Goal: Task Accomplishment & Management: Manage account settings

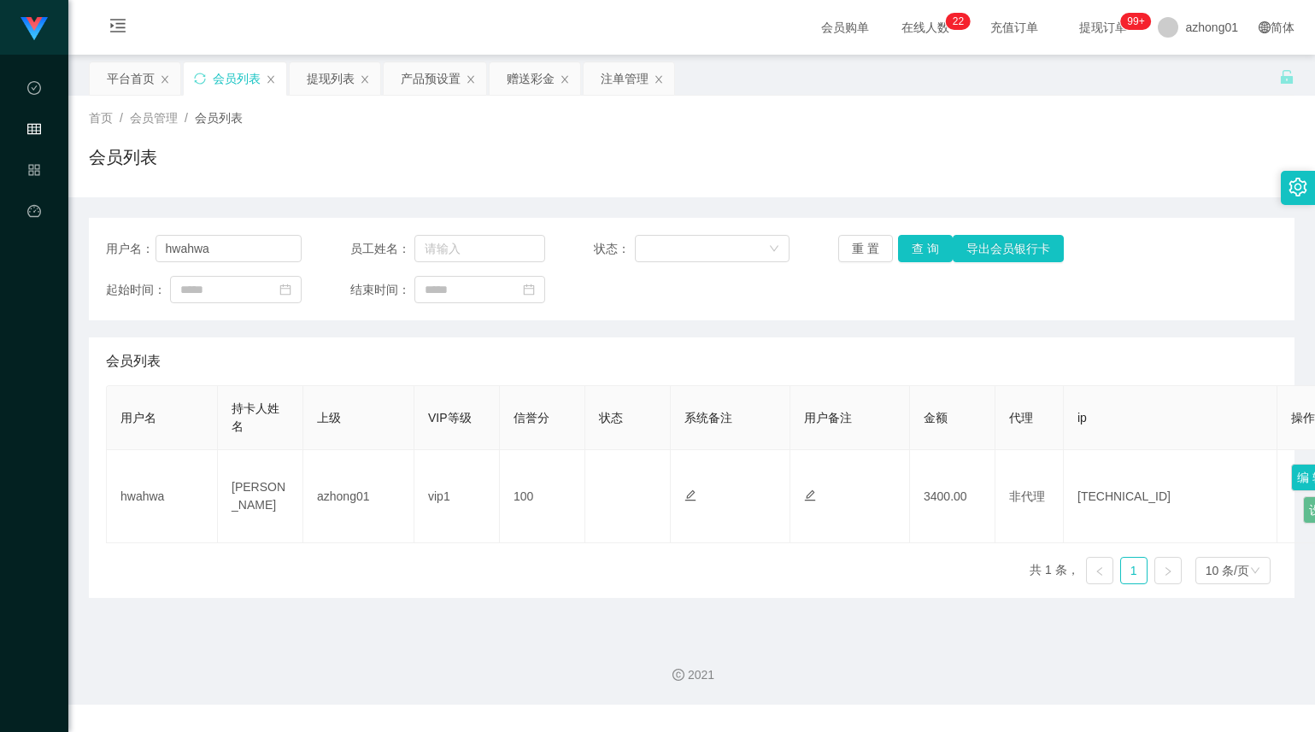
click at [404, 75] on div "产品预设置" at bounding box center [431, 78] width 60 height 32
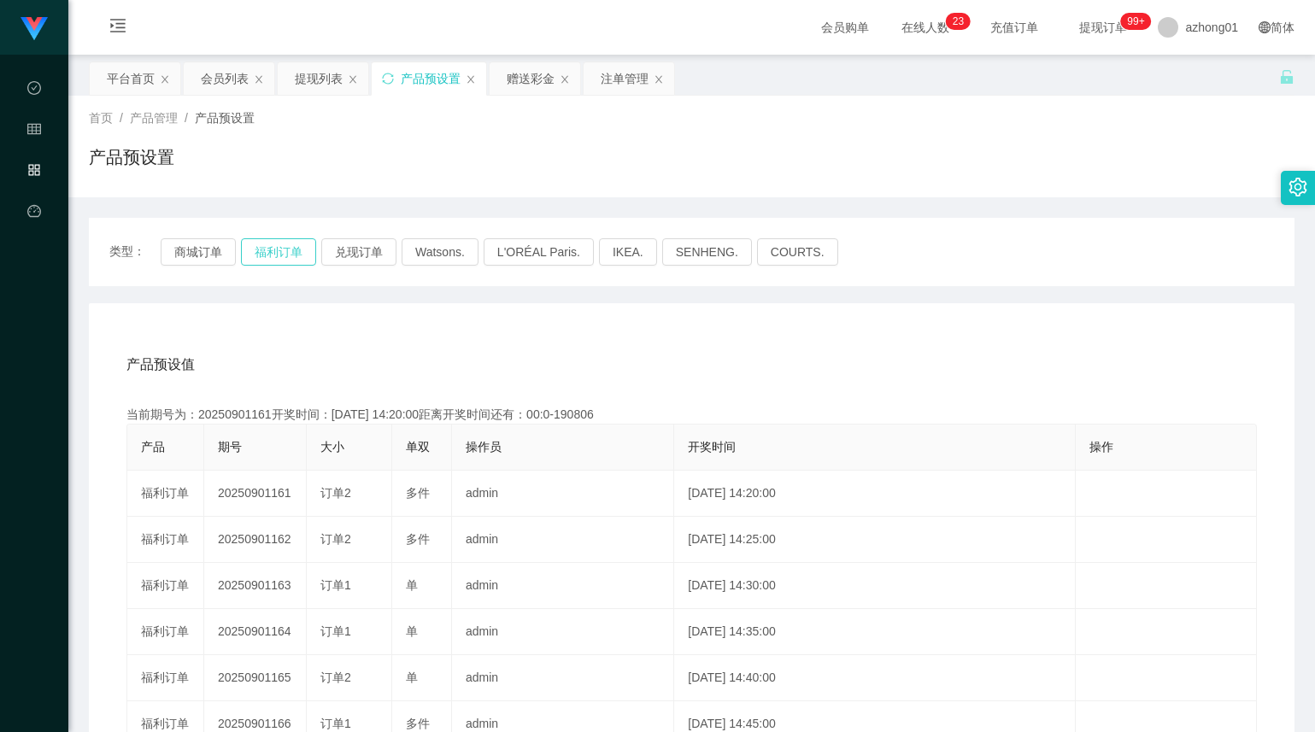
click at [306, 248] on button "福利订单" at bounding box center [278, 251] width 75 height 27
click at [286, 244] on button "福利订单" at bounding box center [278, 251] width 75 height 27
click at [224, 73] on div "会员列表" at bounding box center [225, 78] width 48 height 32
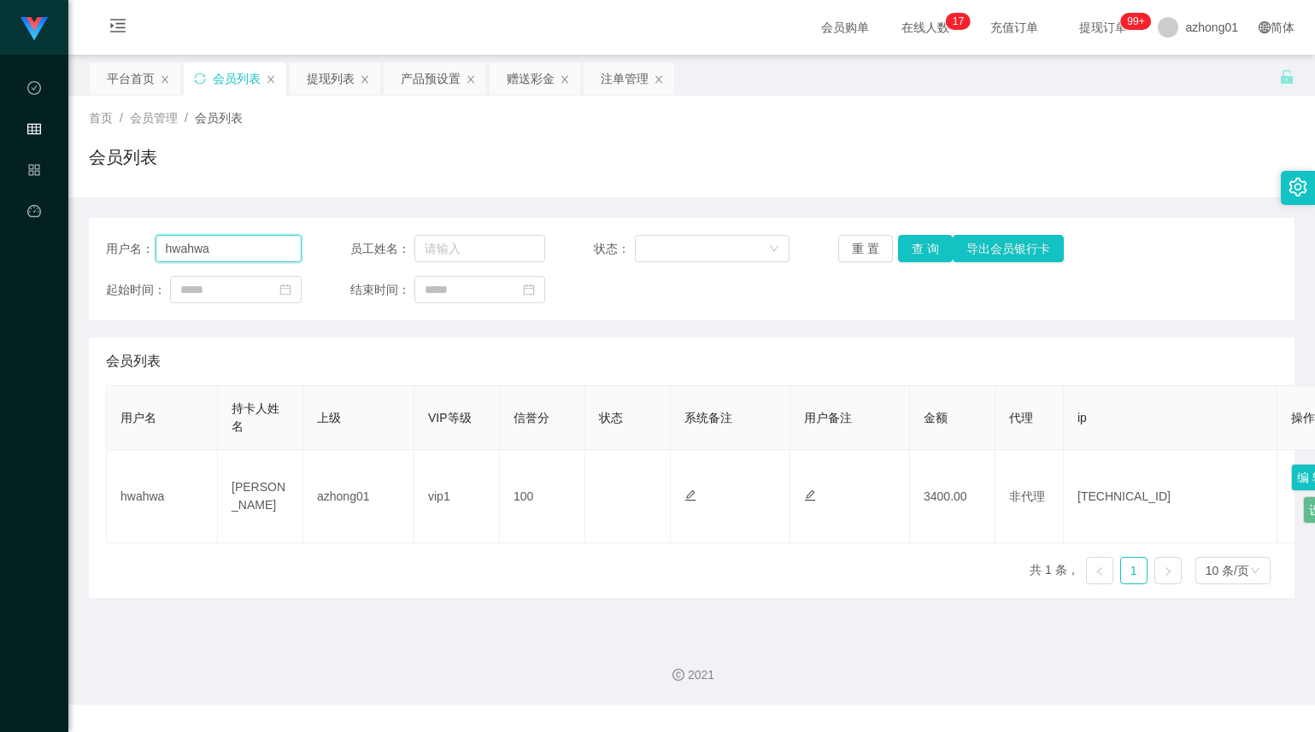
click at [209, 243] on input "hwahwa" at bounding box center [228, 248] width 146 height 27
paste input "vivianting5678"
type input "vivianting5678"
click at [539, 80] on div "赠送彩金" at bounding box center [531, 78] width 48 height 32
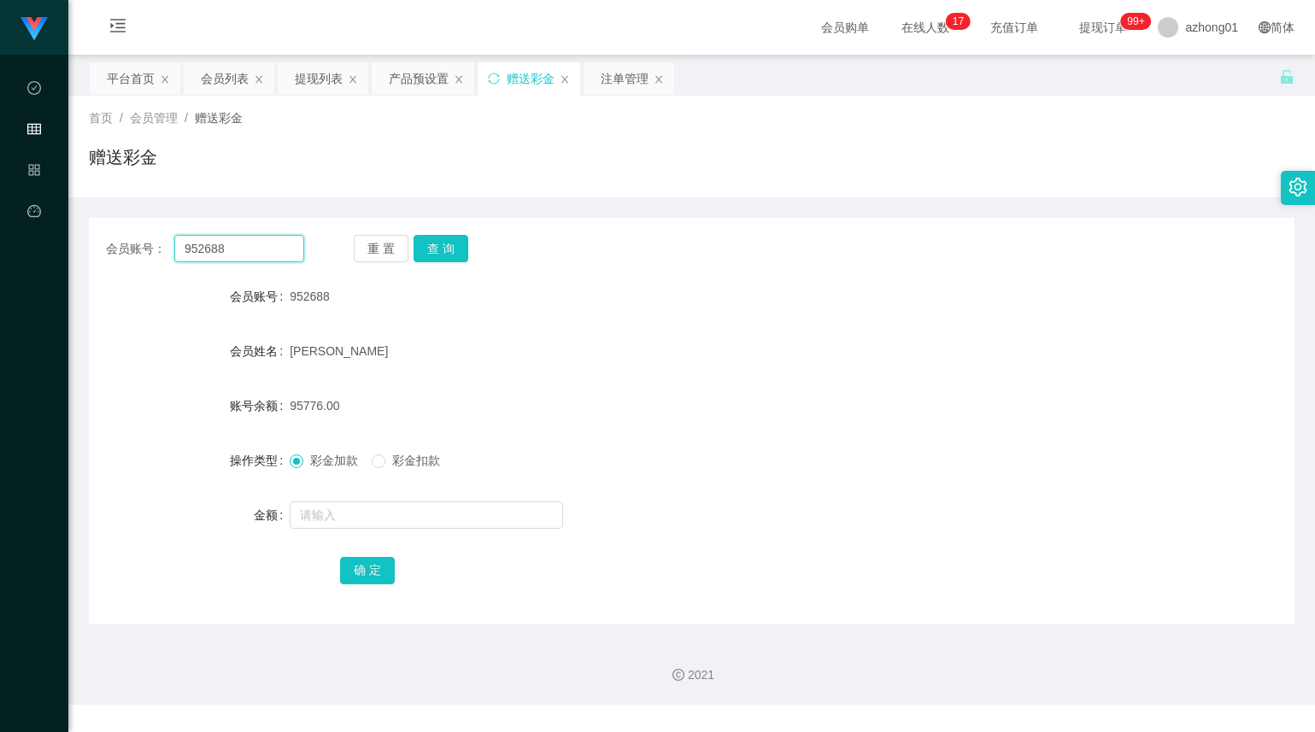
click at [233, 242] on input "952688" at bounding box center [239, 248] width 130 height 27
paste input "vivianting567"
type input "vivianting5678"
click at [445, 245] on button "查 询" at bounding box center [440, 248] width 55 height 27
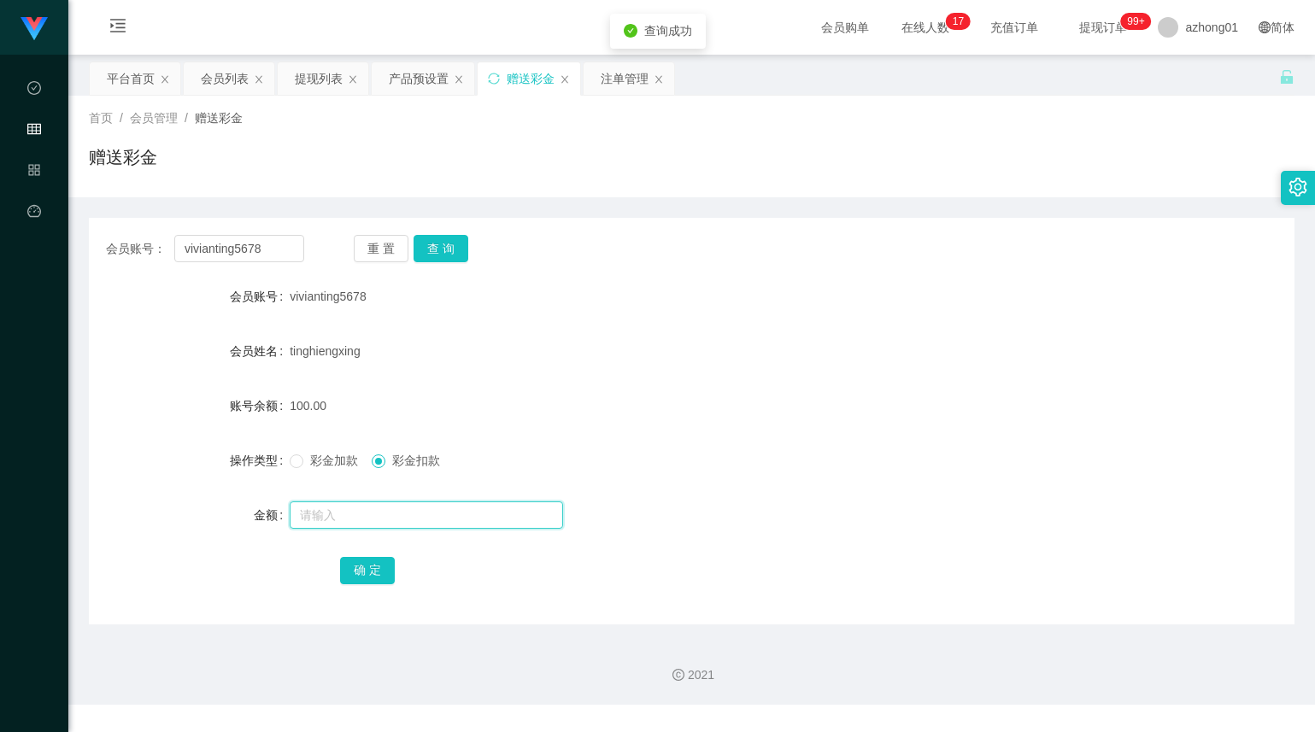
click at [388, 513] on input "text" at bounding box center [426, 514] width 273 height 27
type input "1"
click at [451, 262] on div "会员账号： vivianting5678 重 置 查 询 会员账号 vivianting5678 会员姓名 tinghiengxing 账号余额 100.00…" at bounding box center [691, 421] width 1205 height 407
click at [450, 262] on div "会员账号： vivianting5678 重 置 查 询 会员账号 vivianting5678 会员姓名 tinghiengxing 账号余额 100.00…" at bounding box center [691, 421] width 1205 height 407
click at [454, 250] on button "查 询" at bounding box center [440, 248] width 55 height 27
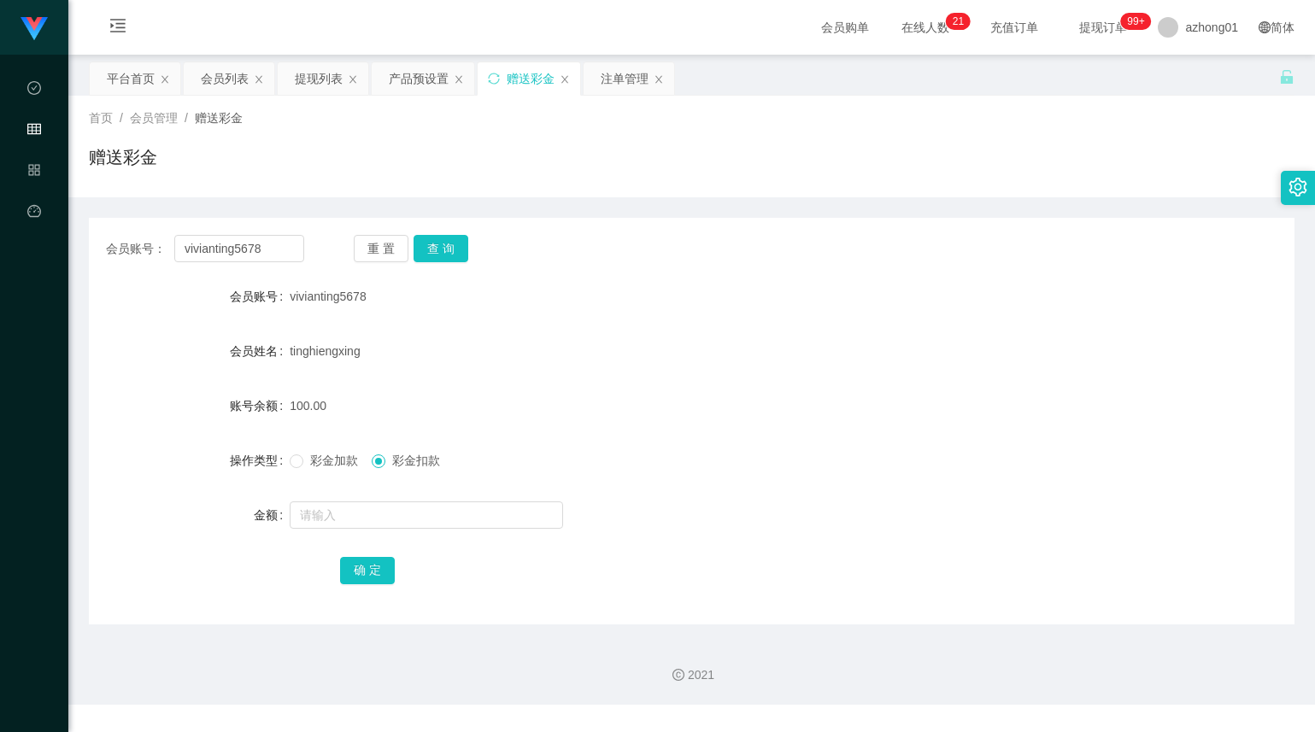
click at [442, 264] on div "会员账号： vivianting5678 重 置 查 询 会员账号 vivianting5678 会员姓名 tinghiengxing 账号余额 100.00…" at bounding box center [691, 421] width 1205 height 407
click at [447, 254] on button "查 询" at bounding box center [440, 248] width 55 height 27
click at [447, 254] on div "重 置 查 询" at bounding box center [453, 248] width 198 height 27
click at [447, 254] on button "查 询" at bounding box center [440, 248] width 55 height 27
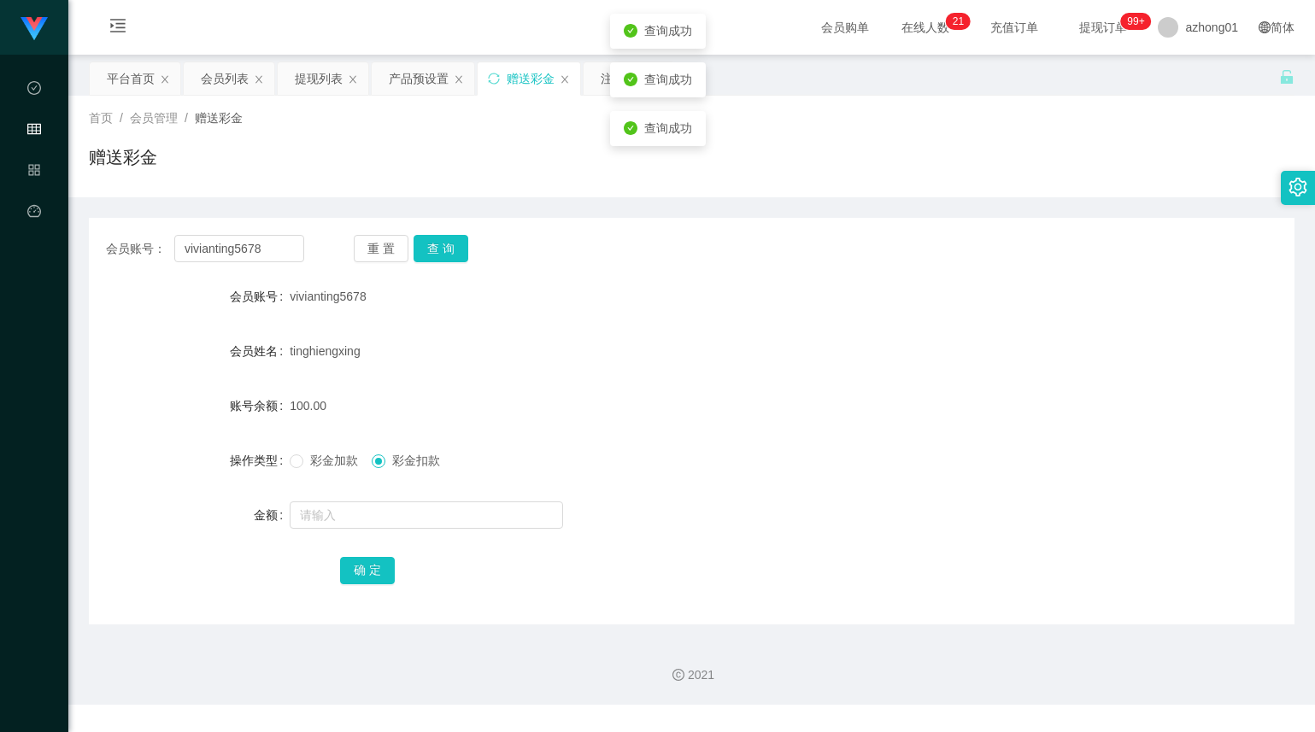
click at [454, 326] on form "会员账号 vivianting5678 会员姓名 tinghiengxing 账号余额 100.00 操作类型 彩金加款 彩金扣款 金额 确 定" at bounding box center [691, 433] width 1205 height 308
click at [435, 256] on button "查 询" at bounding box center [440, 248] width 55 height 27
click at [446, 253] on button "查 询" at bounding box center [440, 248] width 55 height 27
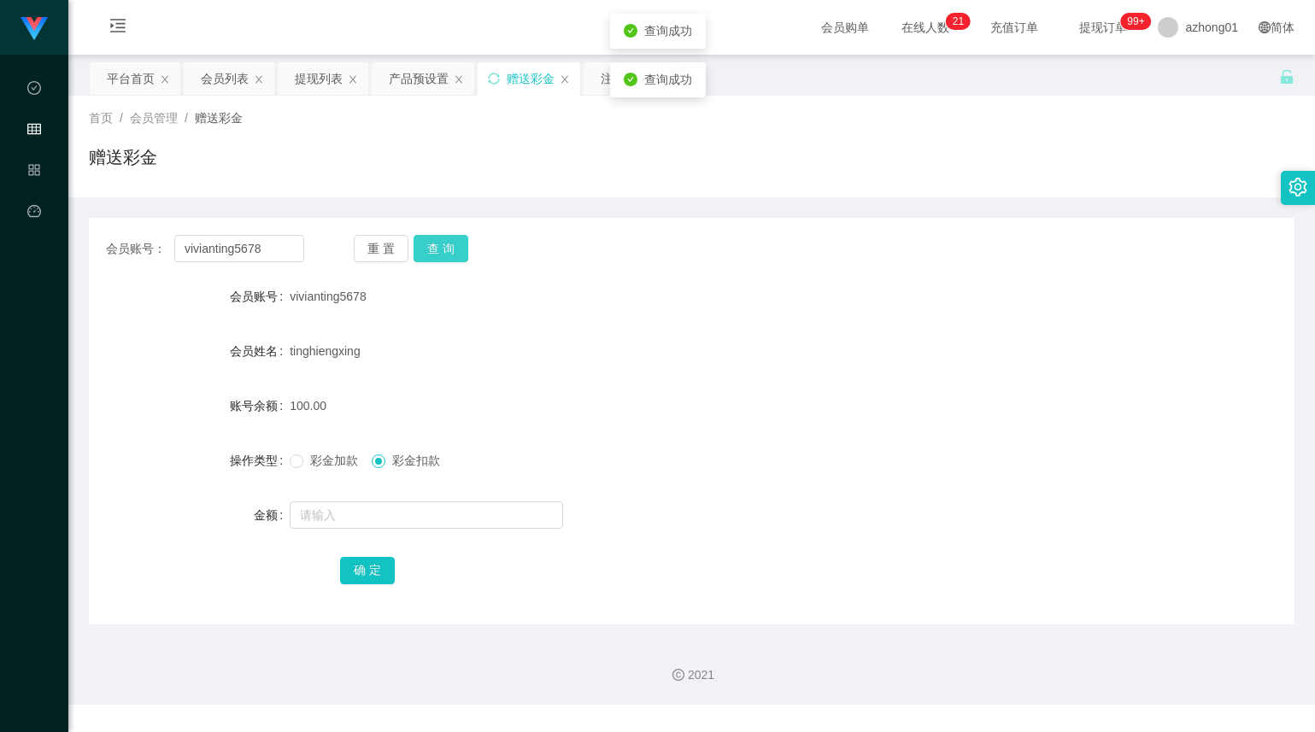
click at [446, 253] on button "查 询" at bounding box center [440, 248] width 55 height 27
click at [446, 253] on button "查 询" at bounding box center [449, 248] width 73 height 27
click at [446, 253] on button "查 询" at bounding box center [440, 248] width 55 height 27
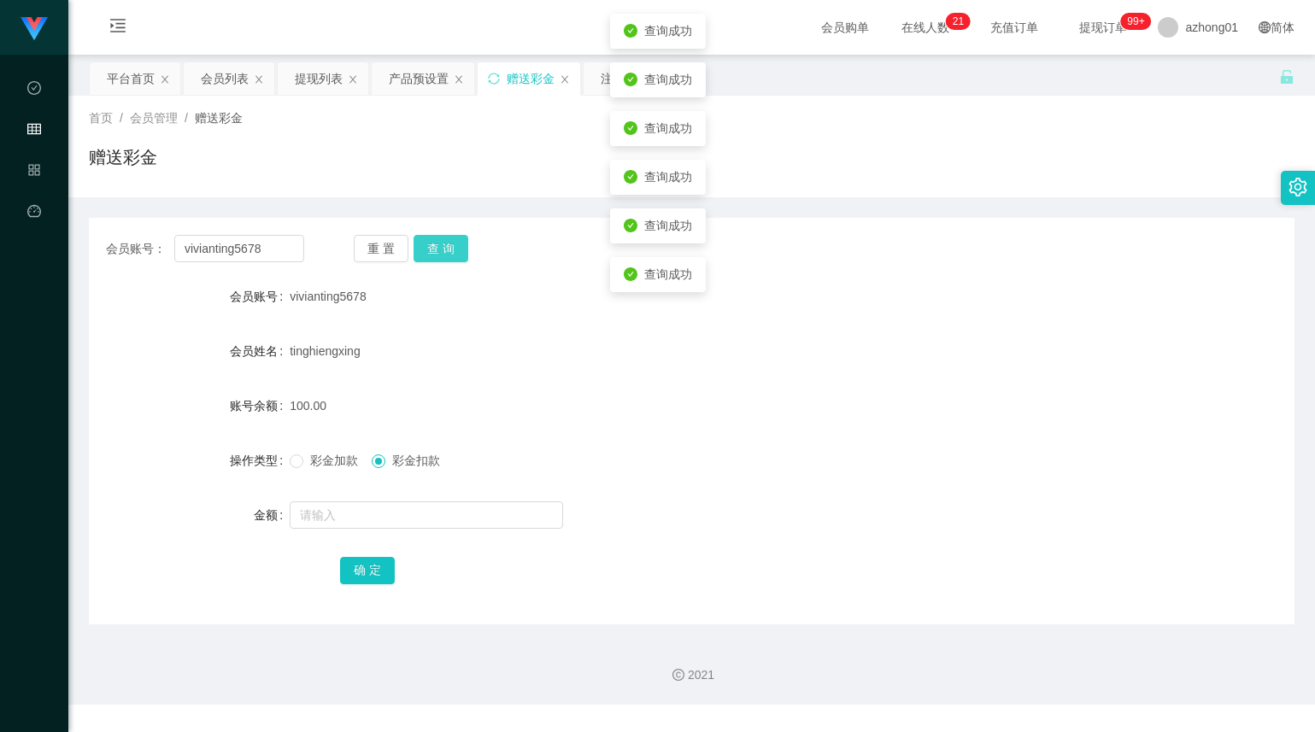
click at [446, 253] on button "查 询" at bounding box center [440, 248] width 55 height 27
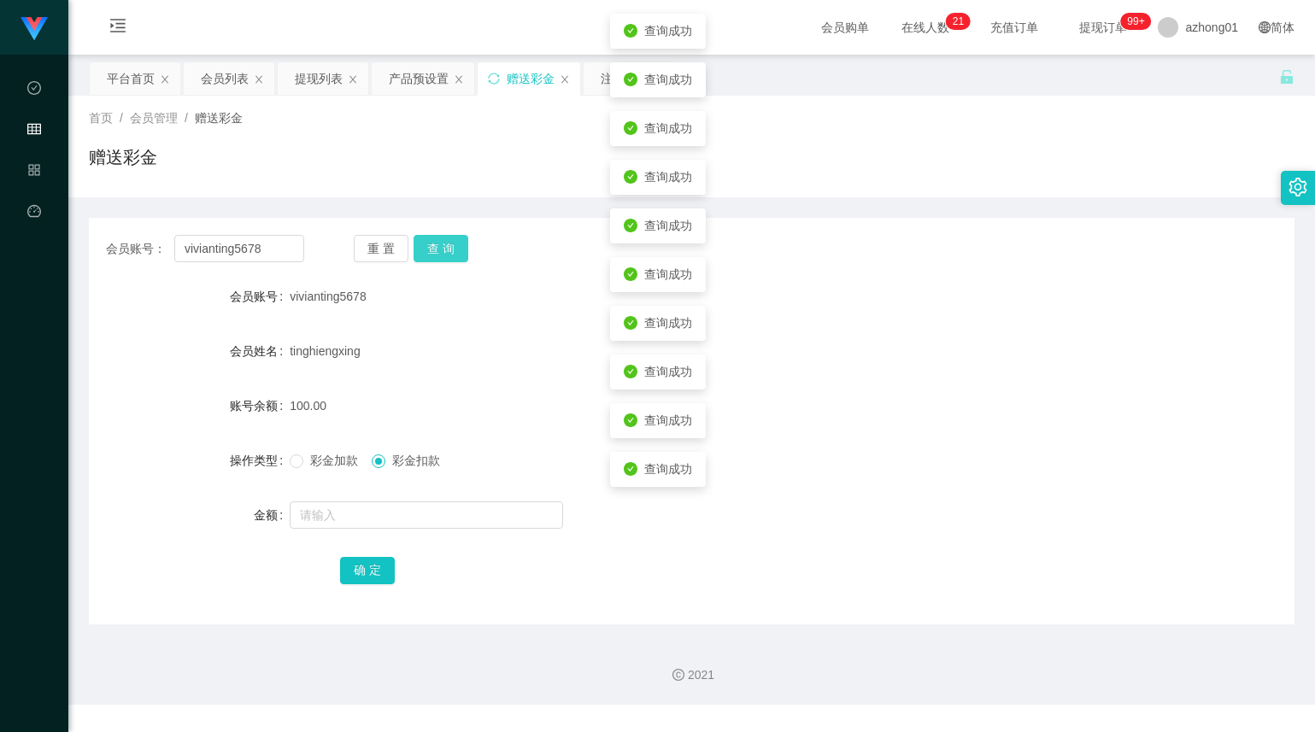
click at [446, 253] on button "查 询" at bounding box center [440, 248] width 55 height 27
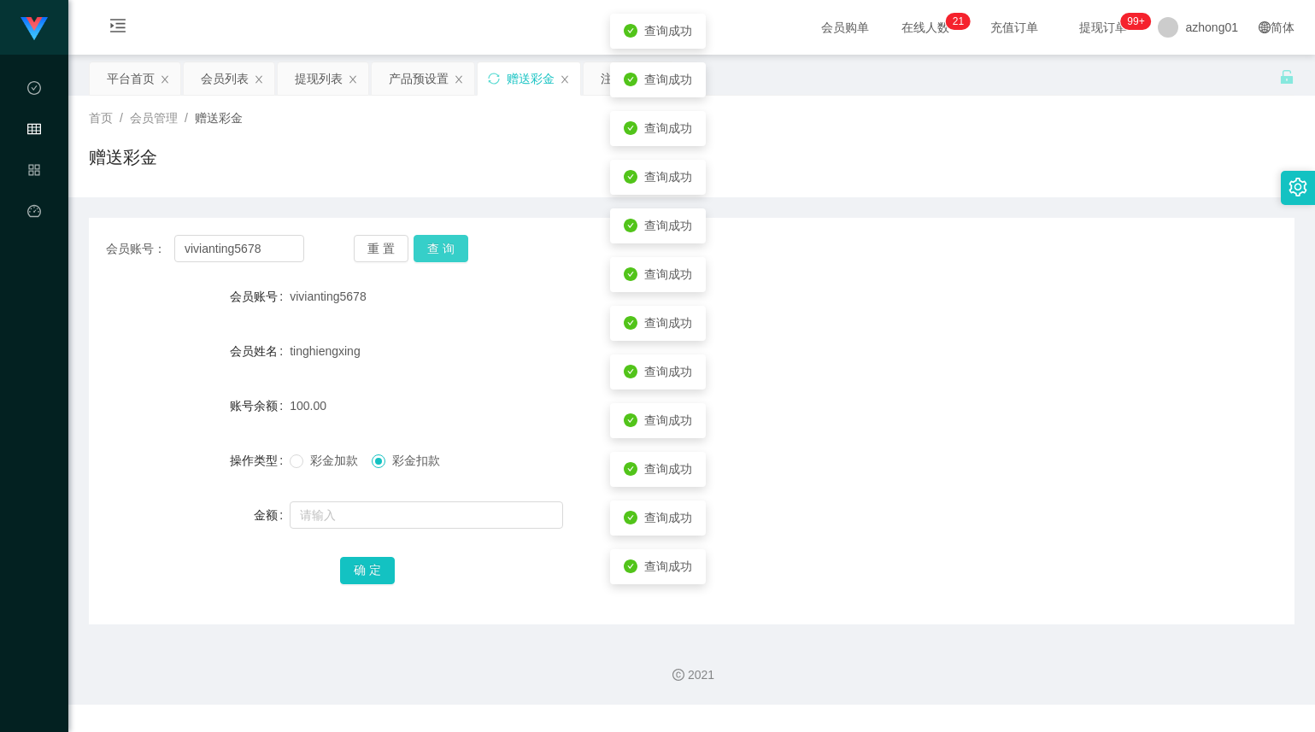
click at [446, 253] on button "查 询" at bounding box center [440, 248] width 55 height 27
click at [446, 253] on button "查 询" at bounding box center [449, 248] width 73 height 27
click at [646, 281] on span "查询成功" at bounding box center [668, 274] width 48 height 14
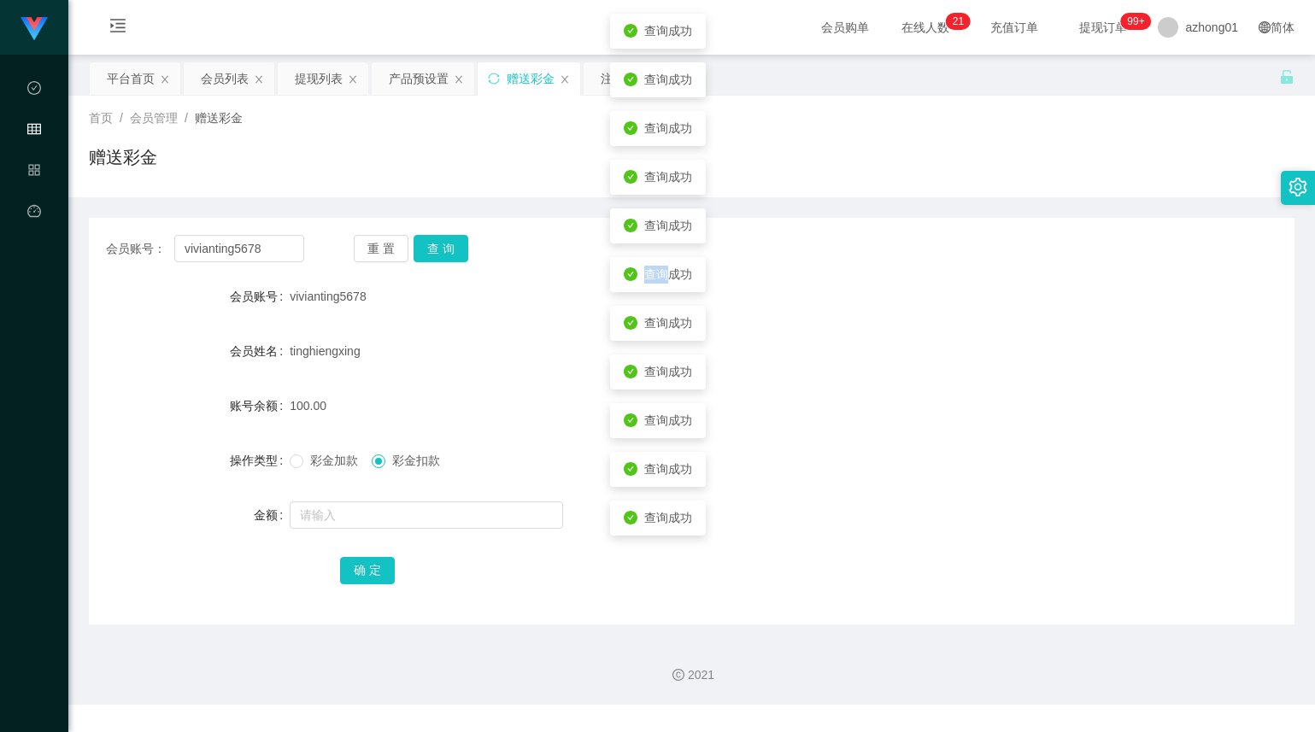
click at [646, 281] on span "查询成功" at bounding box center [668, 274] width 48 height 14
click at [507, 238] on div "重 置 查 询" at bounding box center [453, 248] width 198 height 27
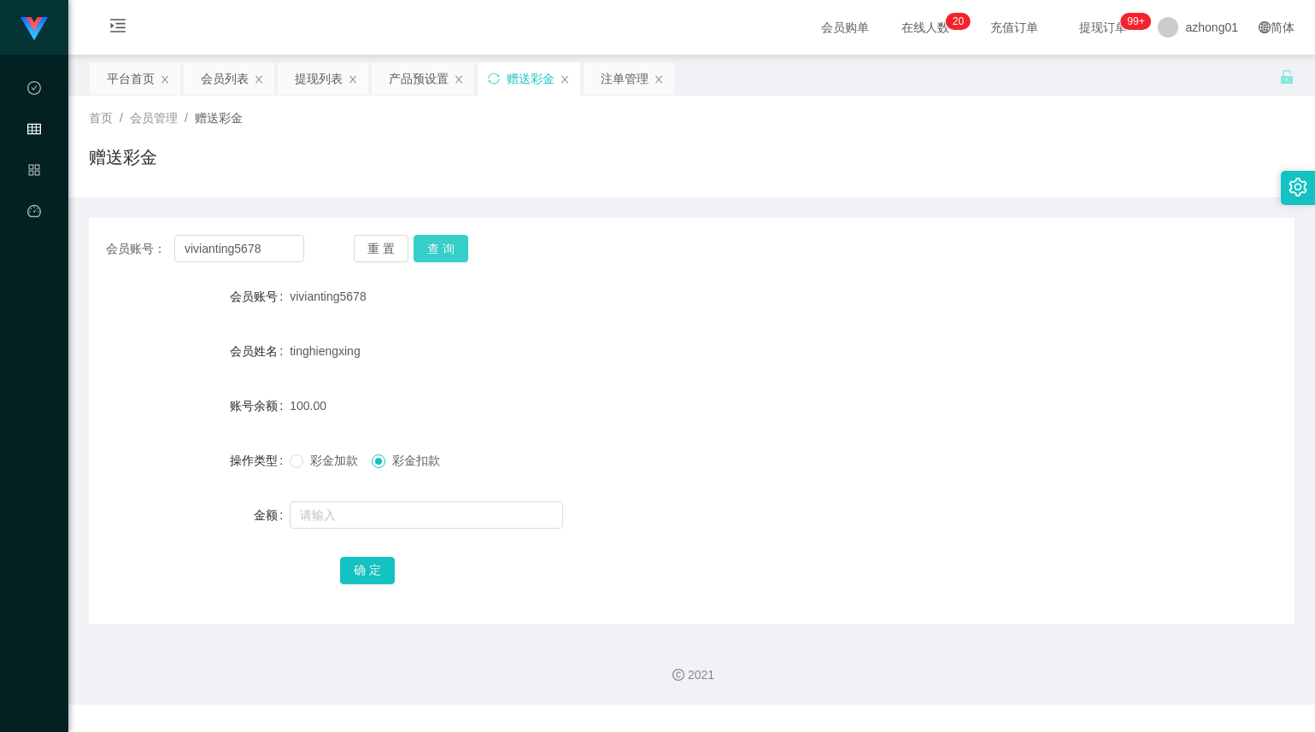
click at [440, 256] on button "查 询" at bounding box center [440, 248] width 55 height 27
click at [393, 513] on input "text" at bounding box center [426, 514] width 273 height 27
type input "200"
click at [372, 576] on button "确 定" at bounding box center [367, 570] width 55 height 27
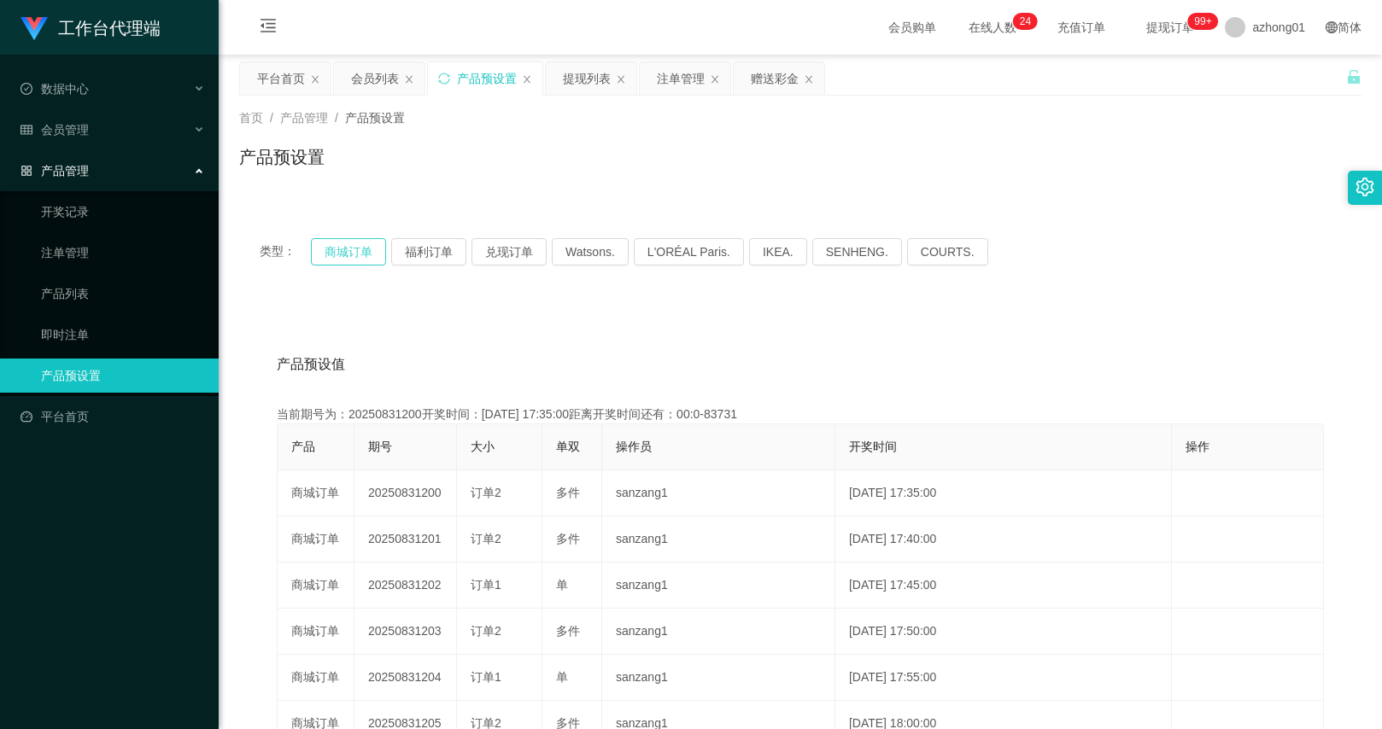
click at [337, 261] on button "商城订单" at bounding box center [348, 251] width 75 height 27
click at [339, 253] on button "商城订单" at bounding box center [348, 251] width 75 height 27
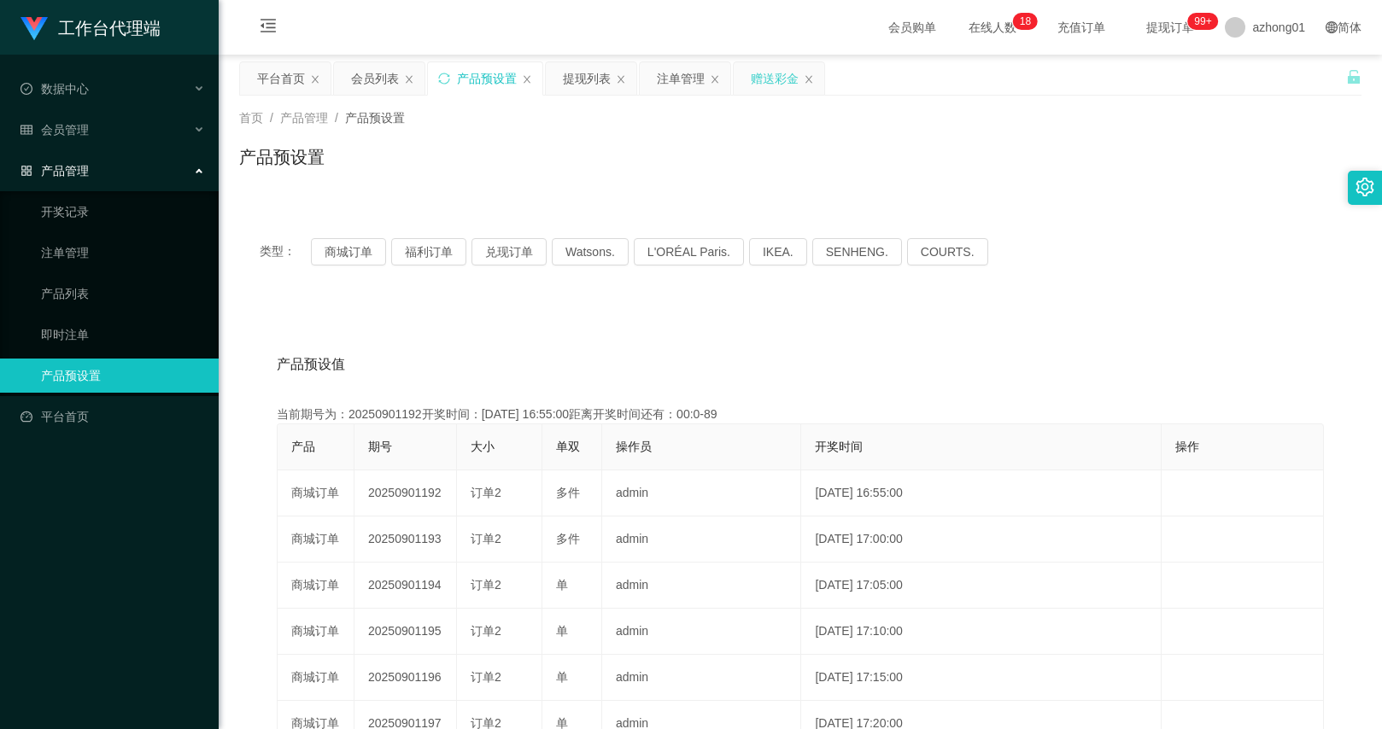
click at [749, 87] on div "赠送彩金" at bounding box center [779, 78] width 91 height 32
click at [766, 78] on div "赠送彩金" at bounding box center [775, 78] width 48 height 32
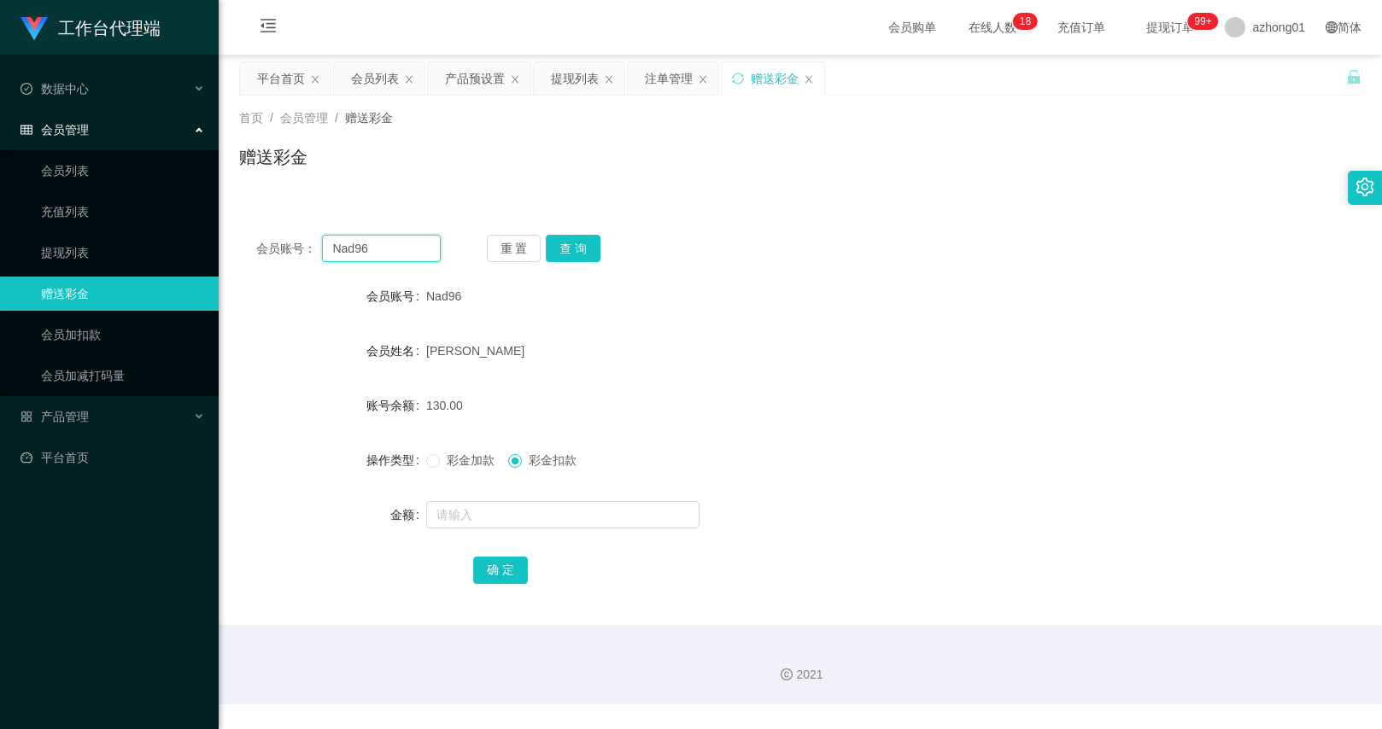
click at [392, 249] on input "Nad96" at bounding box center [381, 248] width 118 height 27
paste input "AndyWoo"
type input "AndyWoo"
click at [572, 254] on button "查 询" at bounding box center [573, 248] width 55 height 27
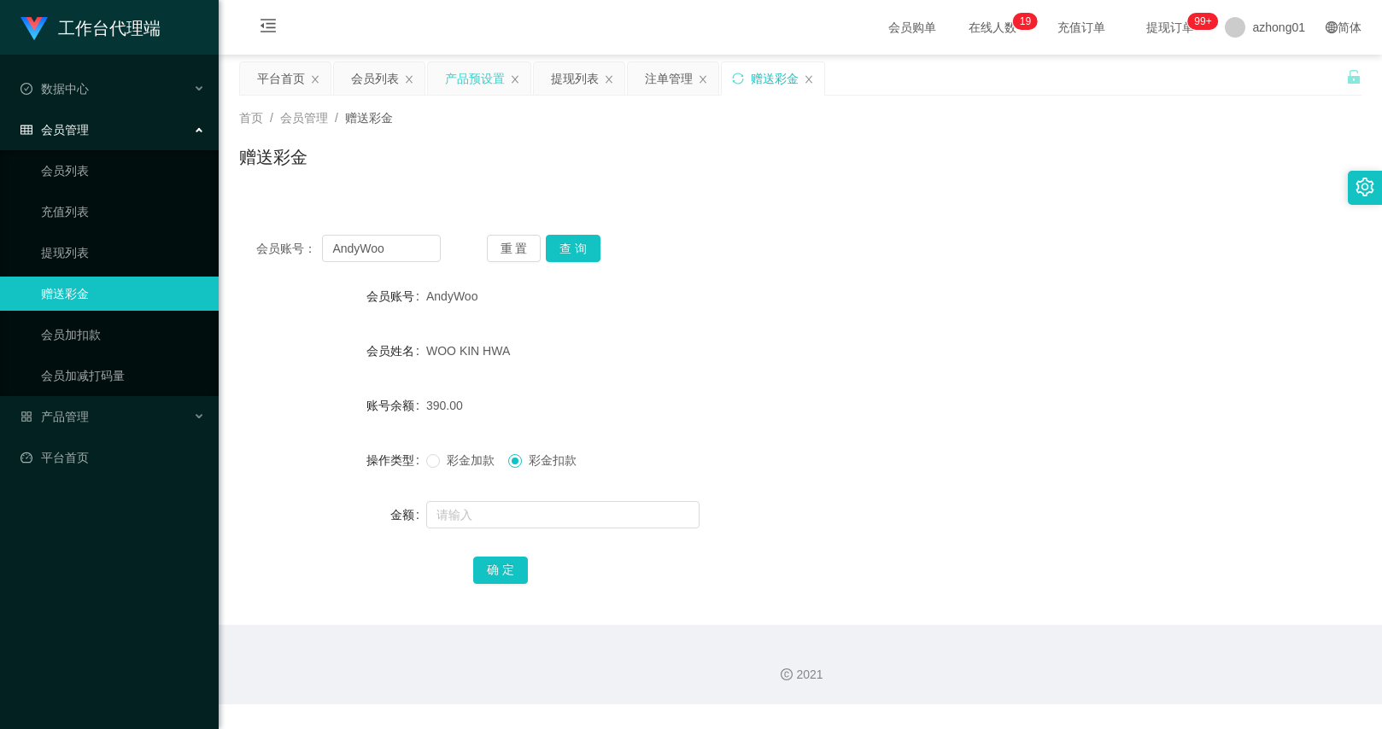
click at [476, 89] on div "产品预设置" at bounding box center [475, 78] width 60 height 32
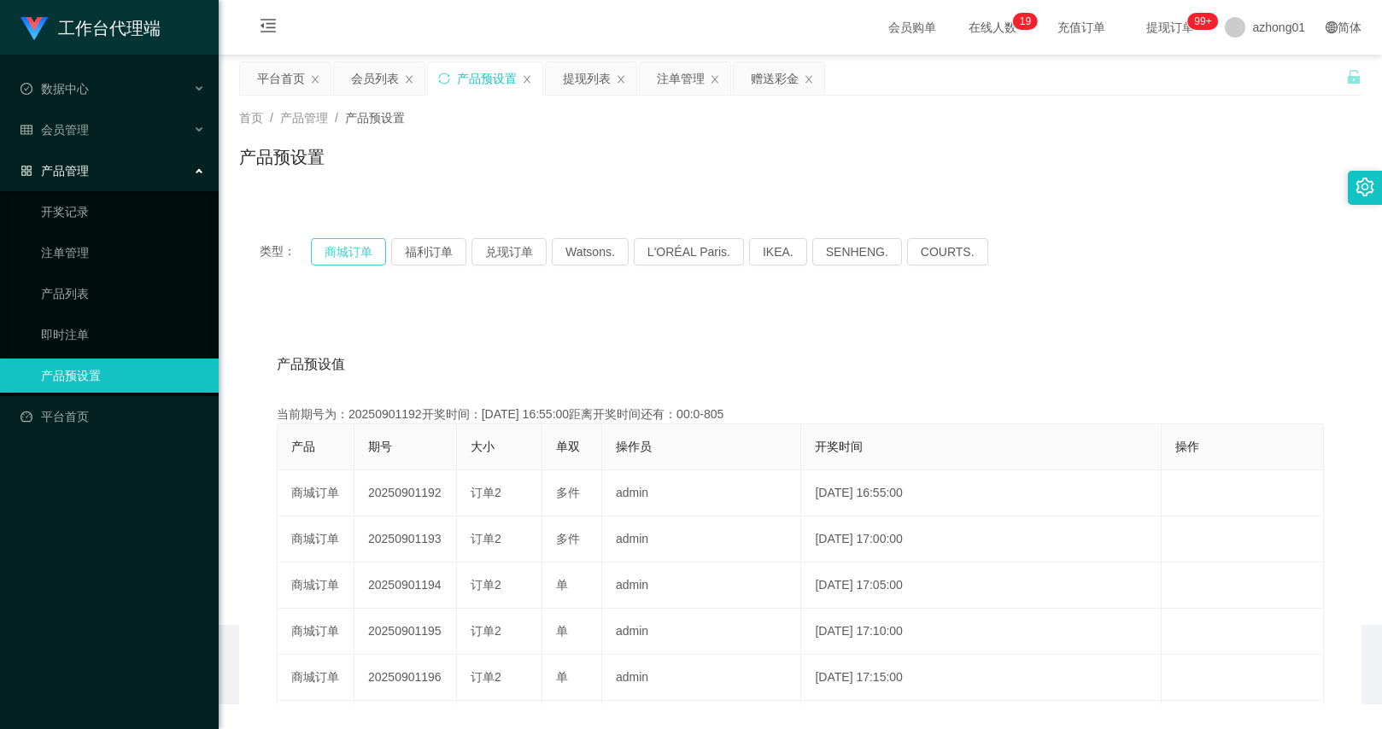
click at [352, 249] on button "商城订单" at bounding box center [348, 251] width 75 height 27
drag, startPoint x: 775, startPoint y: 90, endPoint x: 760, endPoint y: 107, distance: 22.4
click at [775, 90] on div "赠送彩金" at bounding box center [775, 78] width 48 height 32
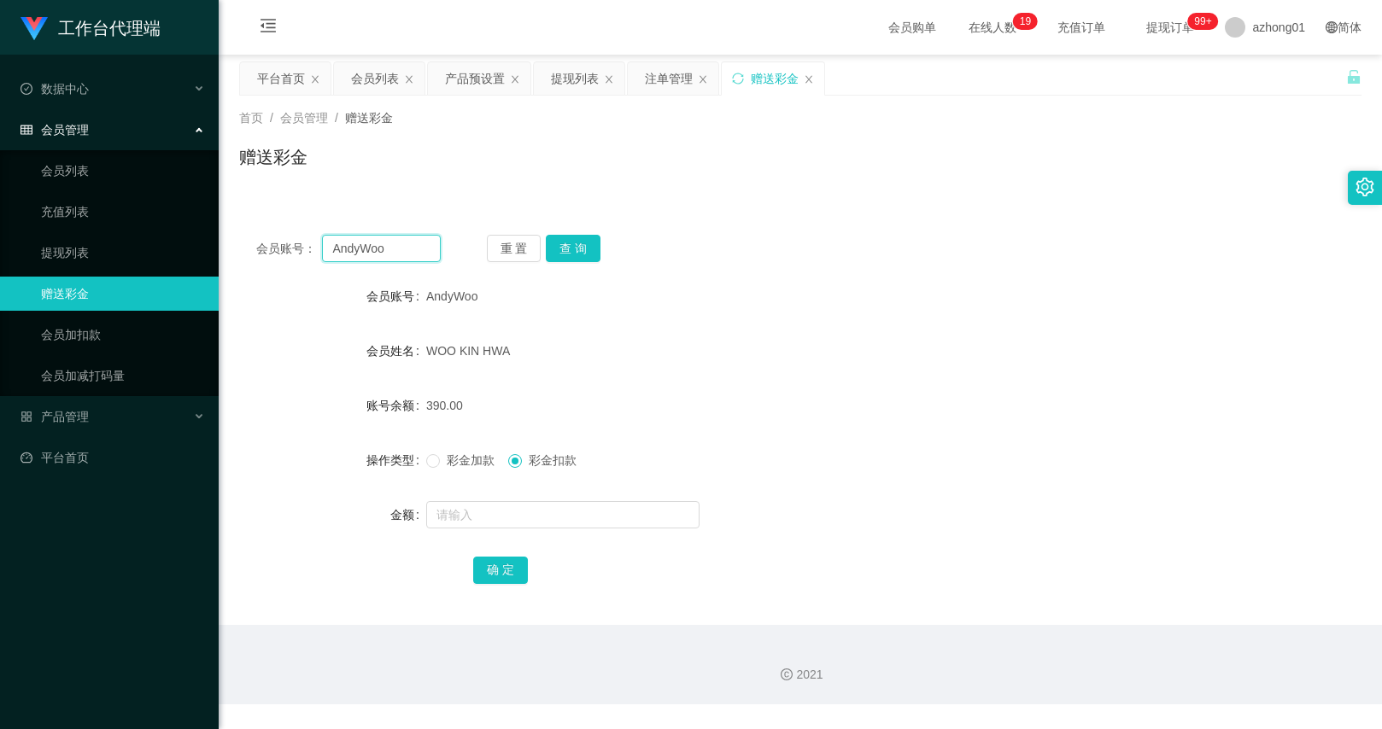
click at [401, 257] on input "AndyWoo" at bounding box center [381, 248] width 118 height 27
paste input "text"
click at [583, 243] on button "查 询" at bounding box center [573, 248] width 55 height 27
click at [434, 243] on input "text" at bounding box center [381, 248] width 118 height 27
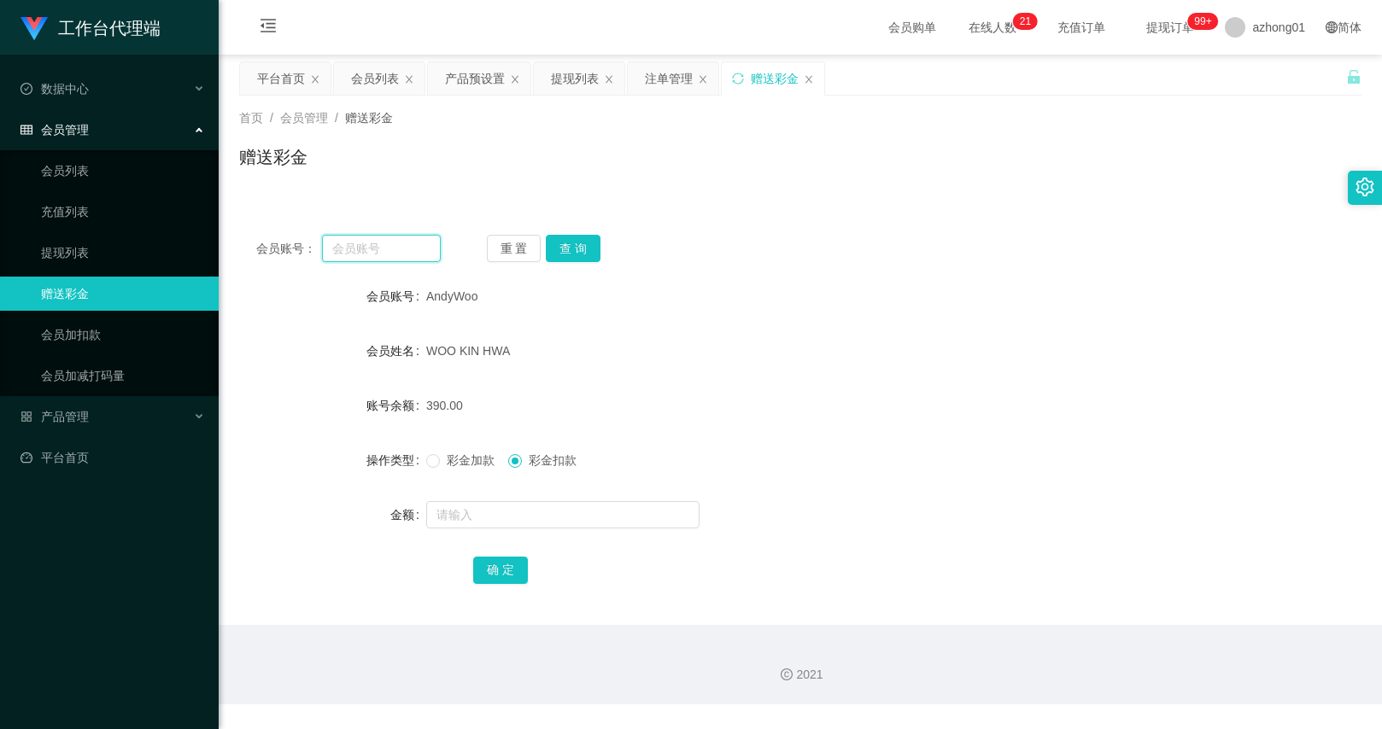
click at [375, 248] on input "text" at bounding box center [381, 248] width 118 height 27
paste input "weijun"
type input "weijun"
click at [559, 243] on button "查 询" at bounding box center [573, 248] width 55 height 27
click at [458, 464] on span "彩金加款" at bounding box center [471, 461] width 62 height 14
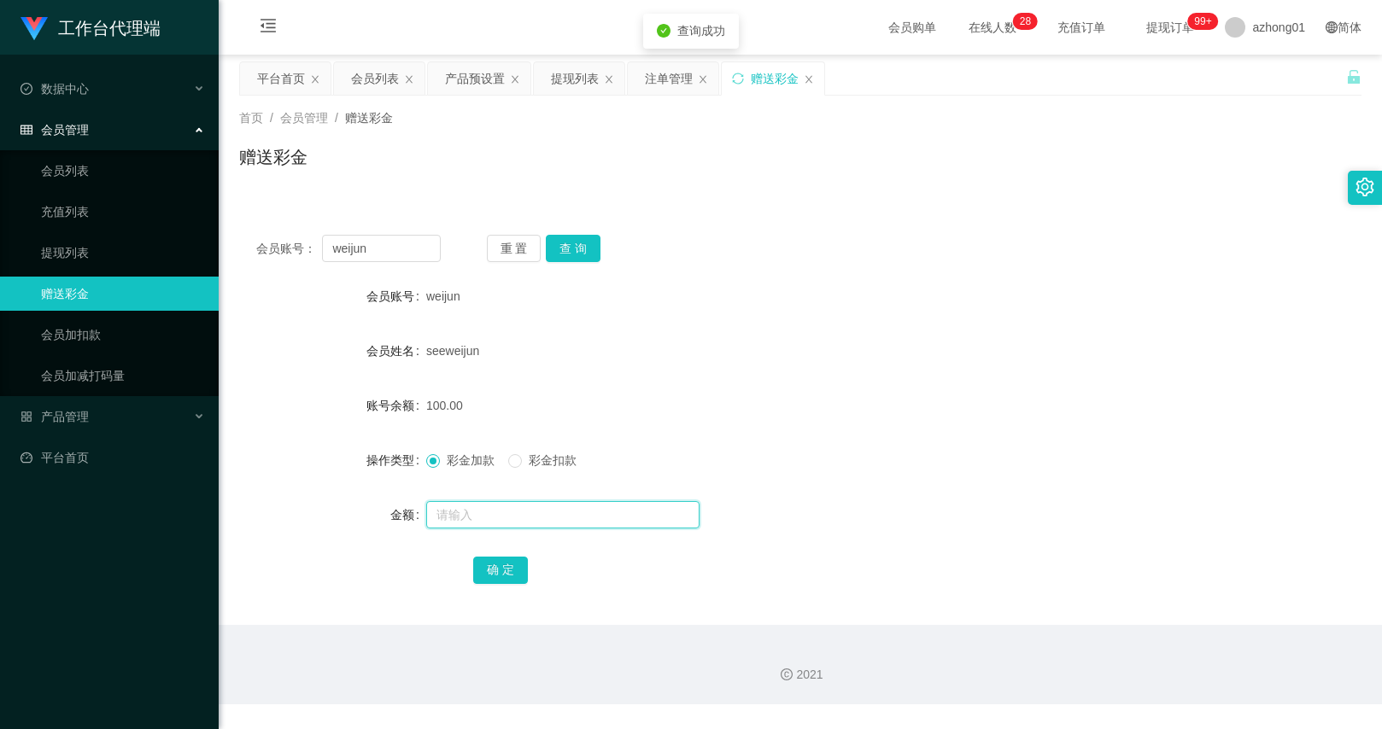
click at [476, 520] on input "text" at bounding box center [562, 514] width 273 height 27
type input "30"
click at [504, 576] on button "确 定" at bounding box center [500, 570] width 55 height 27
click at [856, 433] on form "会员账号 weijun 会员姓名 seeweijun 账号余额 100.00 操作类型 彩金加款 彩金扣款 金额 确 定" at bounding box center [800, 433] width 1122 height 308
